Goal: Task Accomplishment & Management: Manage account settings

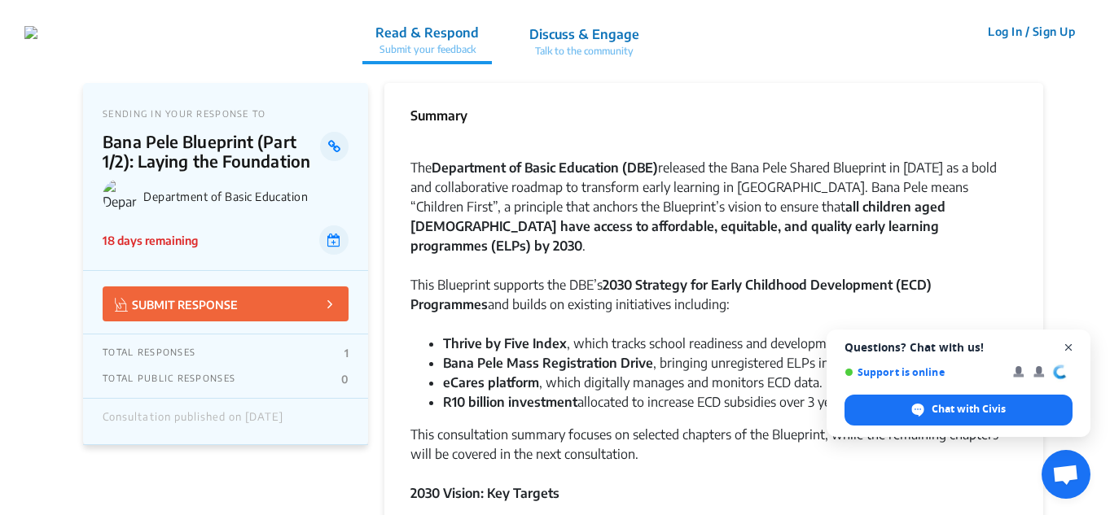
click at [1068, 347] on span "Close chat" at bounding box center [1068, 348] width 20 height 20
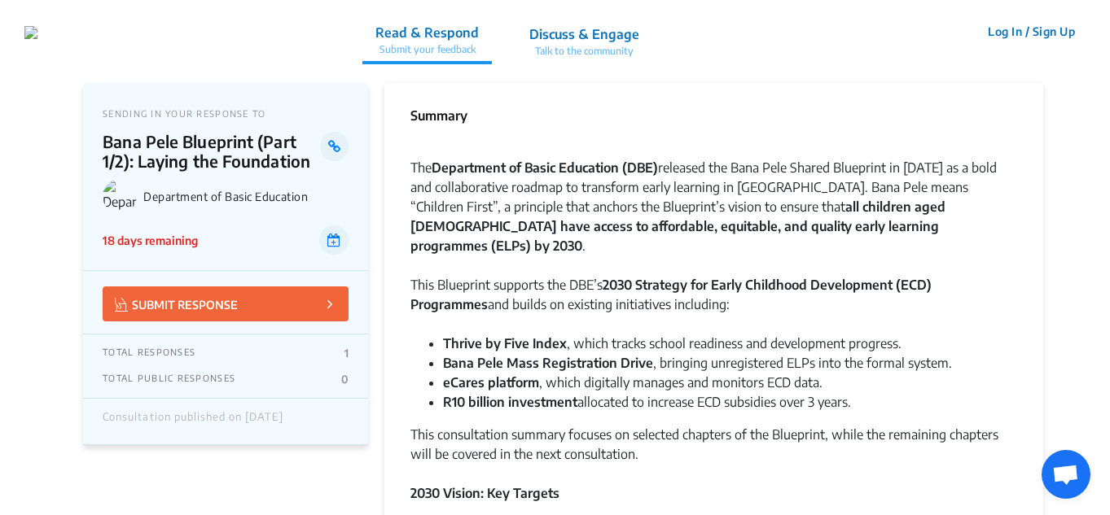
click at [704, 484] on div "2030 Vision: Key Targets" at bounding box center [713, 494] width 606 height 20
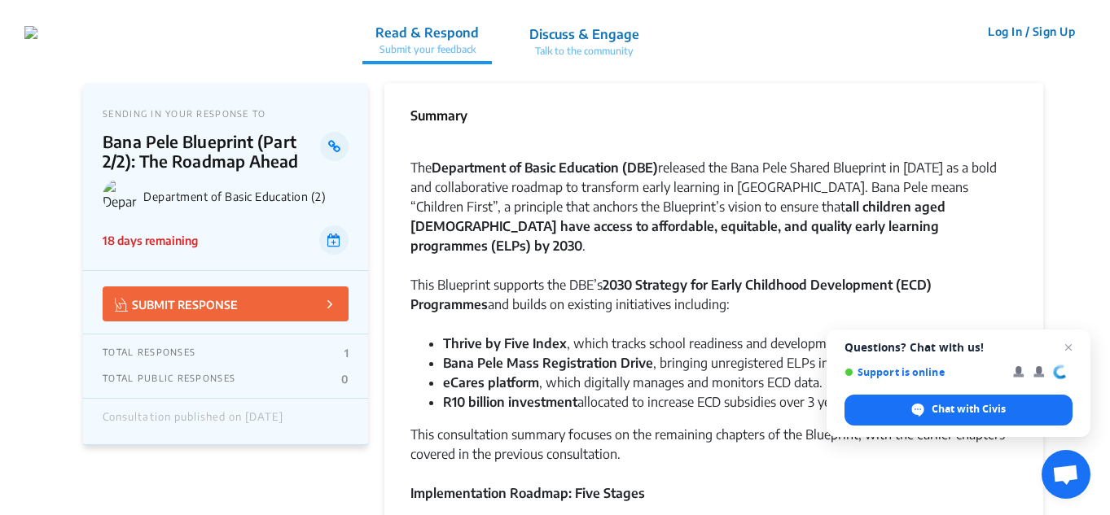
click at [1048, 28] on button "Log In / Sign Up" at bounding box center [1031, 31] width 108 height 25
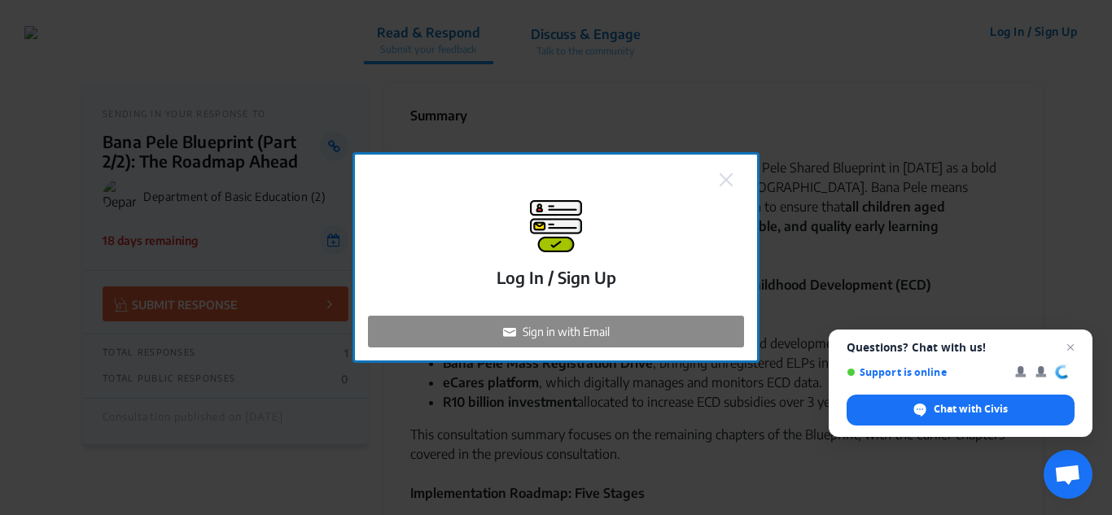
click at [569, 329] on p "Sign in with Email" at bounding box center [566, 331] width 87 height 17
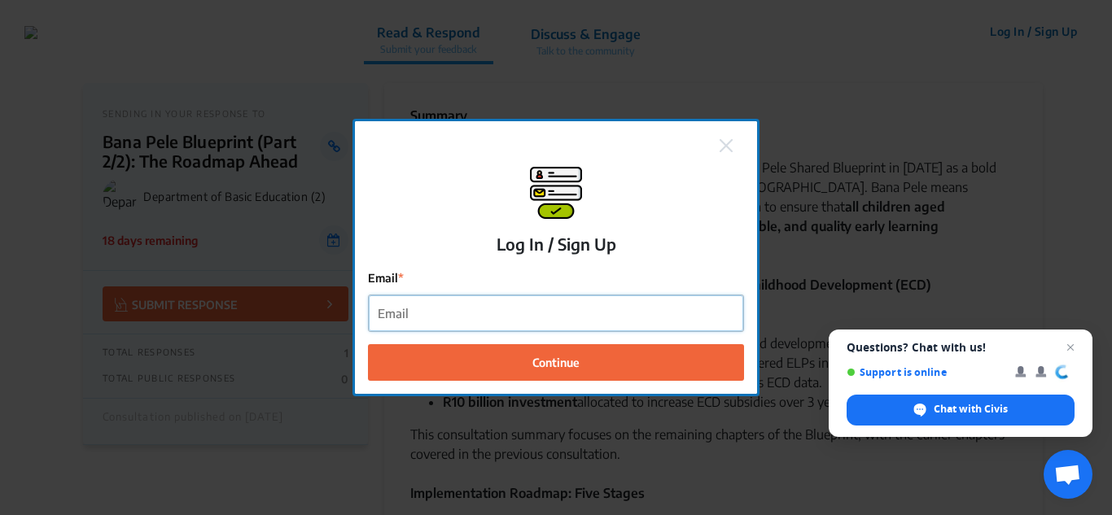
click at [509, 325] on input "Email" at bounding box center [556, 314] width 374 height 37
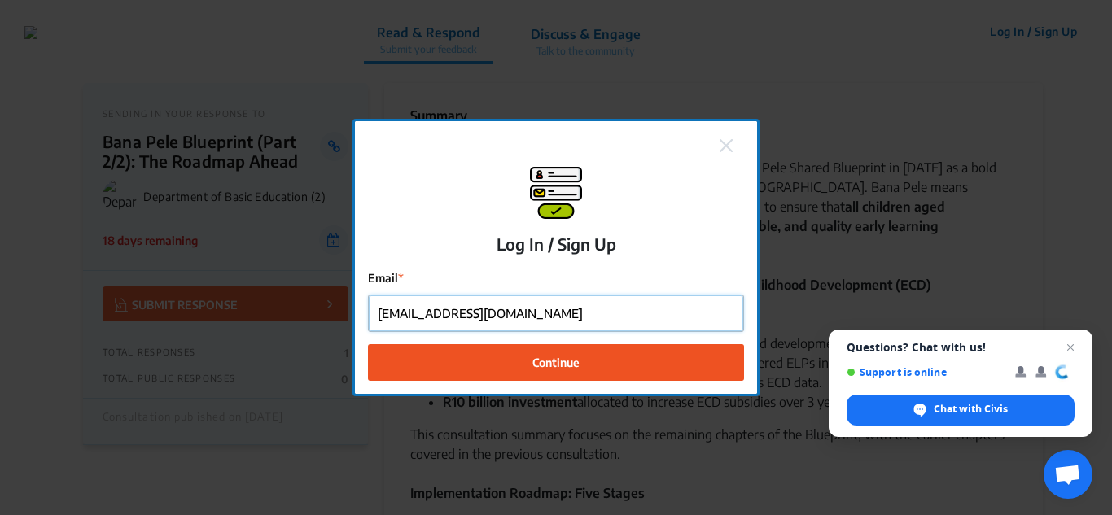
type input "[EMAIL_ADDRESS][DOMAIN_NAME]"
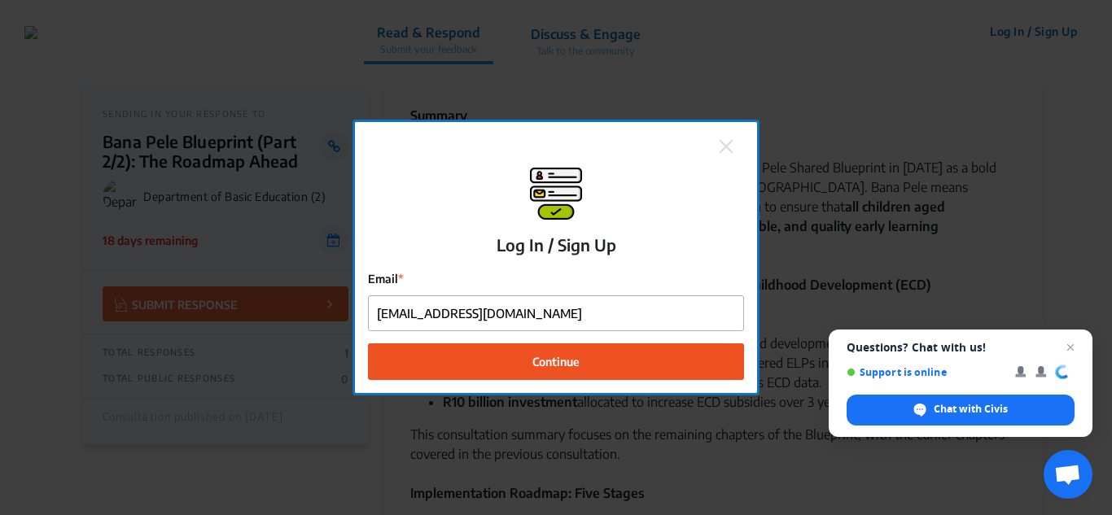
click at [610, 370] on button "Continue" at bounding box center [556, 362] width 376 height 37
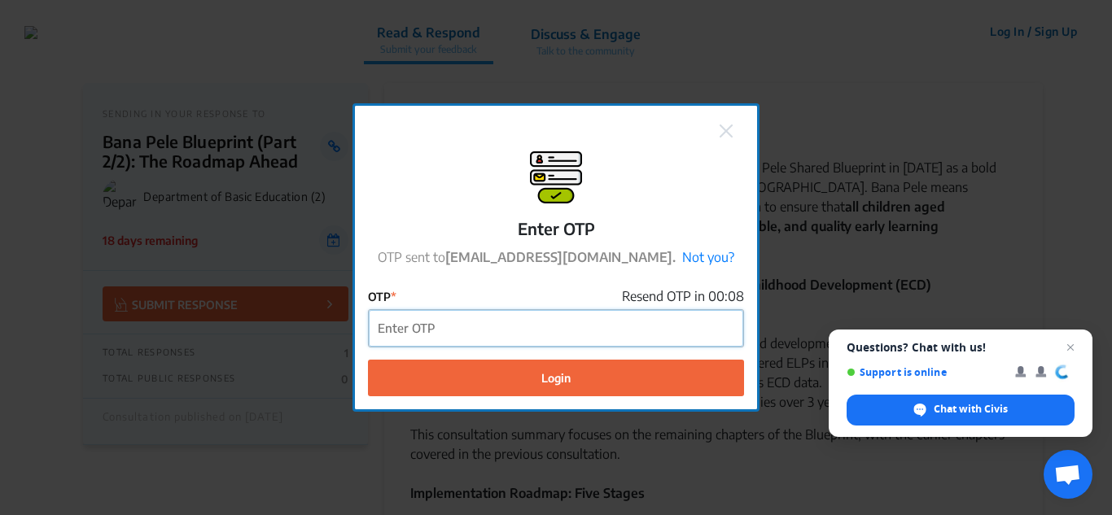
click at [579, 326] on input "OTP" at bounding box center [556, 328] width 374 height 37
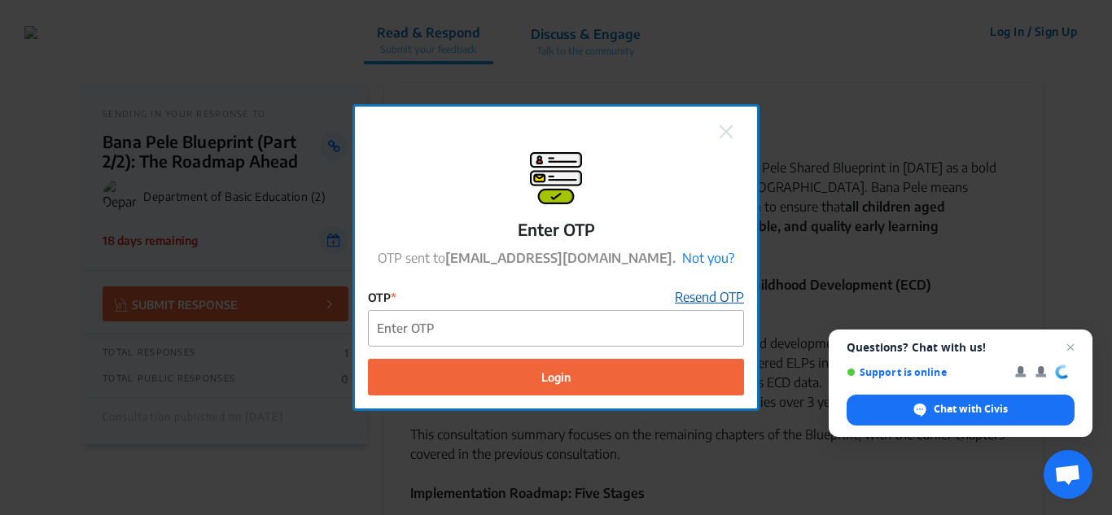
click at [689, 300] on link "Resend OTP" at bounding box center [709, 297] width 69 height 20
click at [325, 238] on div "Enter OTP OTP sent to [EMAIL_ADDRESS][DOMAIN_NAME]. Not you? OTP Resend OTP Log…" at bounding box center [556, 257] width 1112 height 515
click at [730, 134] on img at bounding box center [726, 131] width 13 height 13
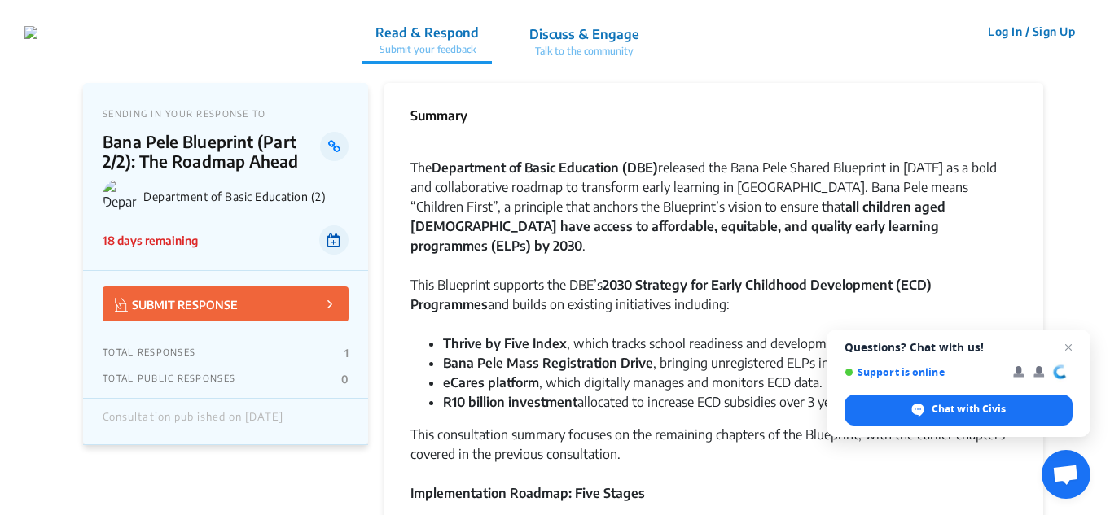
click at [333, 243] on icon at bounding box center [333, 240] width 13 height 13
